Goal: Check status: Check status

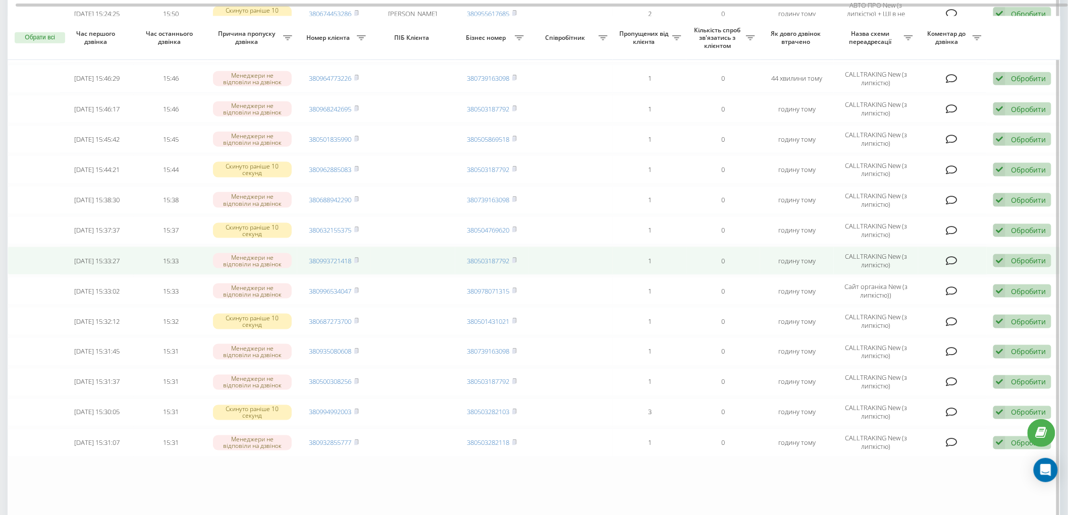
scroll to position [544, 0]
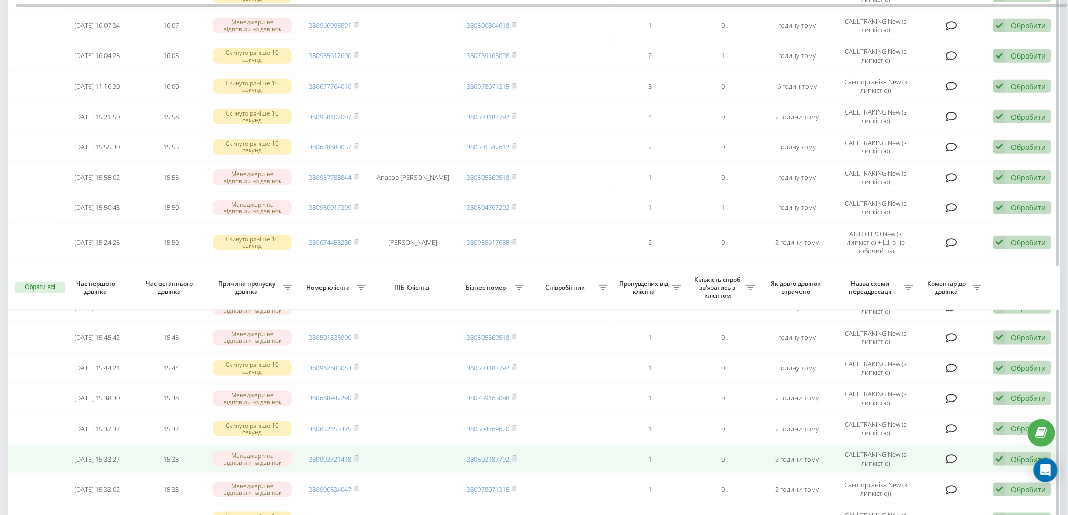
scroll to position [544, 0]
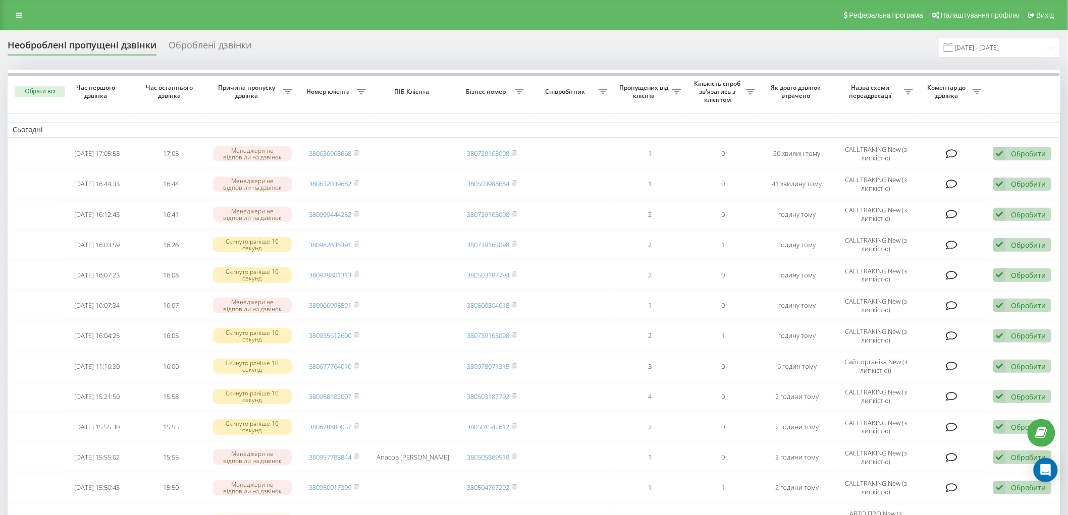
click at [452, 52] on div "Необроблені пропущені дзвінки Оброблені дзвінки 22.09.2025 - 22.09.2025" at bounding box center [534, 48] width 1053 height 20
click at [976, 50] on input "[DATE] - [DATE]" at bounding box center [999, 48] width 122 height 20
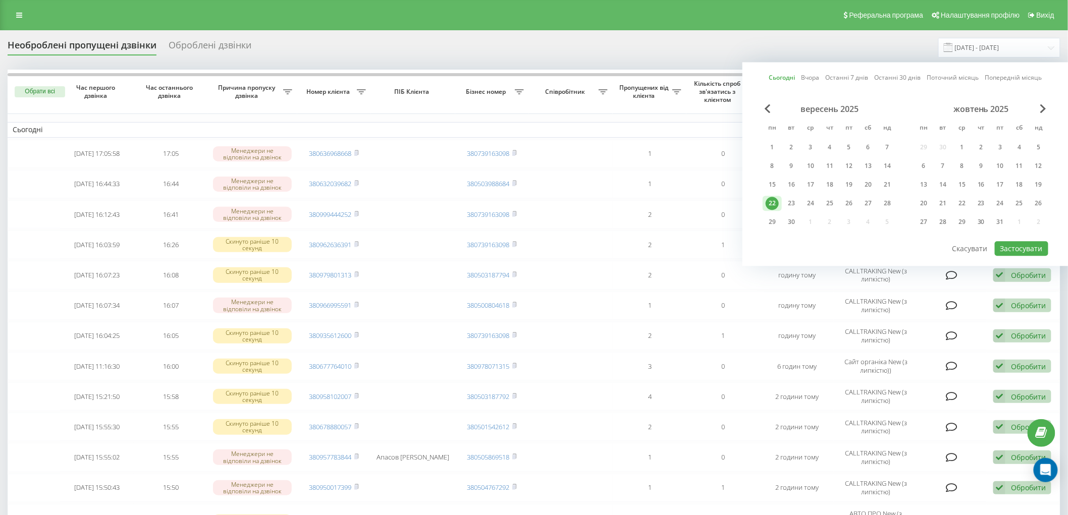
click at [775, 203] on div "22" at bounding box center [772, 203] width 13 height 13
click at [1012, 249] on button "Застосувати" at bounding box center [1022, 248] width 54 height 15
